Goal: Understand process/instructions

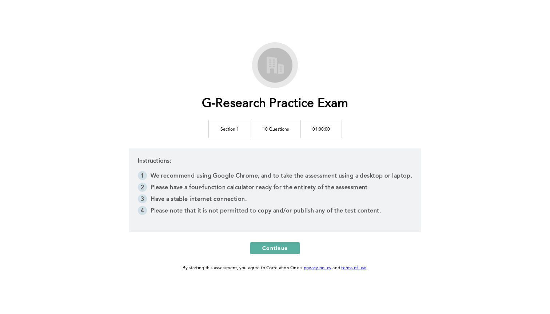
click at [267, 173] on li "We recommend using Google Chrome, and to take the assessment using a desktop or…" at bounding box center [275, 177] width 275 height 12
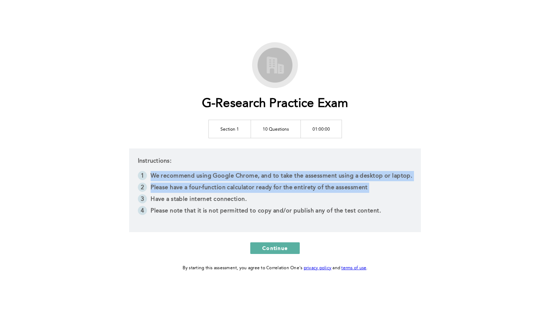
drag, startPoint x: 0, startPoint y: 0, endPoint x: 273, endPoint y: 188, distance: 331.5
click at [273, 188] on ol "We recommend using Google Chrome, and to take the assessment using a desktop or…" at bounding box center [275, 194] width 275 height 47
click at [273, 188] on li "Please have a four-function calculator ready for the entirety of the assessment" at bounding box center [275, 189] width 275 height 12
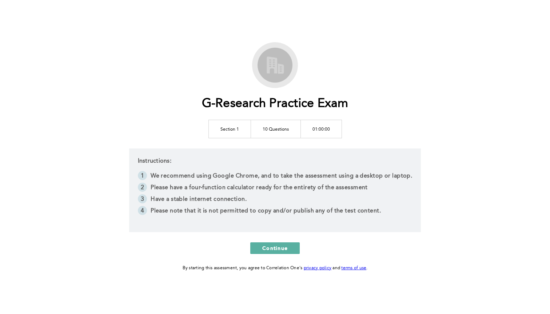
click at [273, 188] on li "Please have a four-function calculator ready for the entirety of the assessment" at bounding box center [275, 189] width 275 height 12
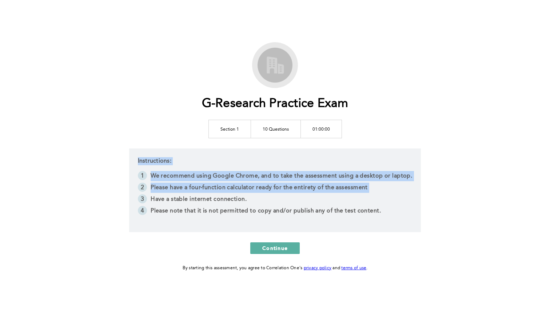
drag, startPoint x: 273, startPoint y: 188, endPoint x: 263, endPoint y: 164, distance: 26.1
click at [263, 163] on div "Instructions: We recommend using Google Chrome, and to take the assessment usin…" at bounding box center [275, 190] width 292 height 84
click at [263, 164] on div "Instructions: We recommend using Google Chrome, and to take the assessment usin…" at bounding box center [275, 190] width 292 height 84
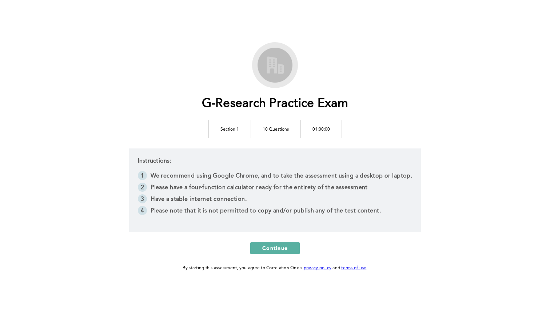
click at [263, 164] on div "Instructions: We recommend using Google Chrome, and to take the assessment usin…" at bounding box center [275, 190] width 292 height 84
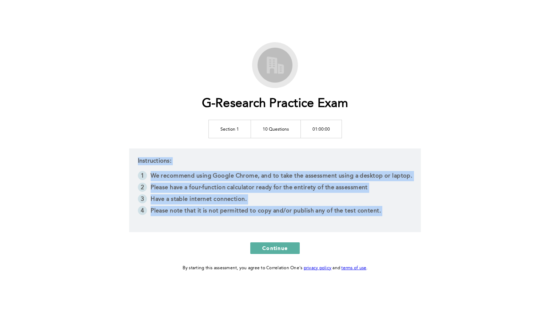
drag, startPoint x: 263, startPoint y: 164, endPoint x: 286, endPoint y: 220, distance: 61.1
click at [286, 220] on div "Instructions: We recommend using Google Chrome, and to take the assessment usin…" at bounding box center [275, 190] width 292 height 84
click at [270, 187] on li "Please have a four-function calculator ready for the entirety of the assessment" at bounding box center [275, 189] width 275 height 12
